Goal: Task Accomplishment & Management: Complete application form

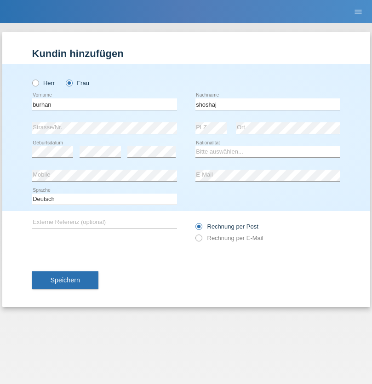
type input "shoshaj"
select select "CH"
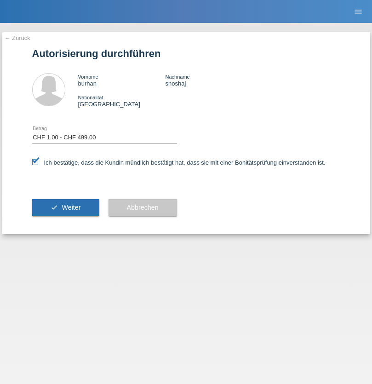
select select "1"
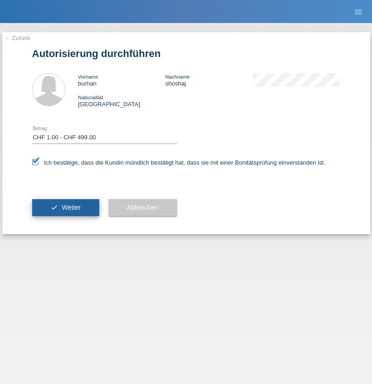
click at [65, 208] on span "Weiter" at bounding box center [71, 207] width 19 height 7
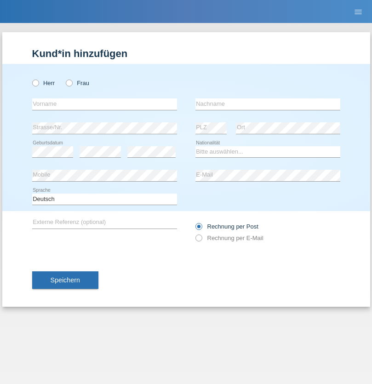
radio input "true"
click at [104, 104] on input "text" at bounding box center [104, 105] width 145 height 12
type input "[PERSON_NAME]"
click at [268, 104] on input "text" at bounding box center [268, 105] width 145 height 12
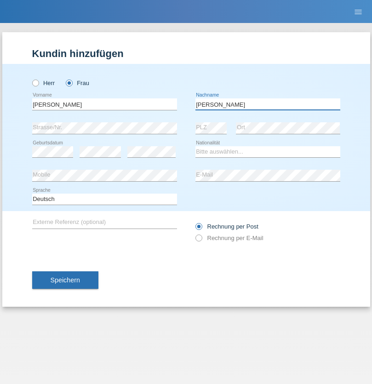
type input "[PERSON_NAME]"
select select "PT"
select select "C"
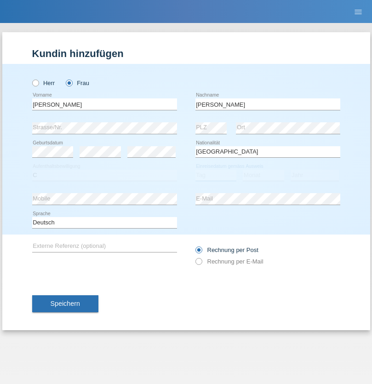
select select "07"
select select "10"
select select "2015"
